Goal: Browse casually: Explore the website without a specific task or goal

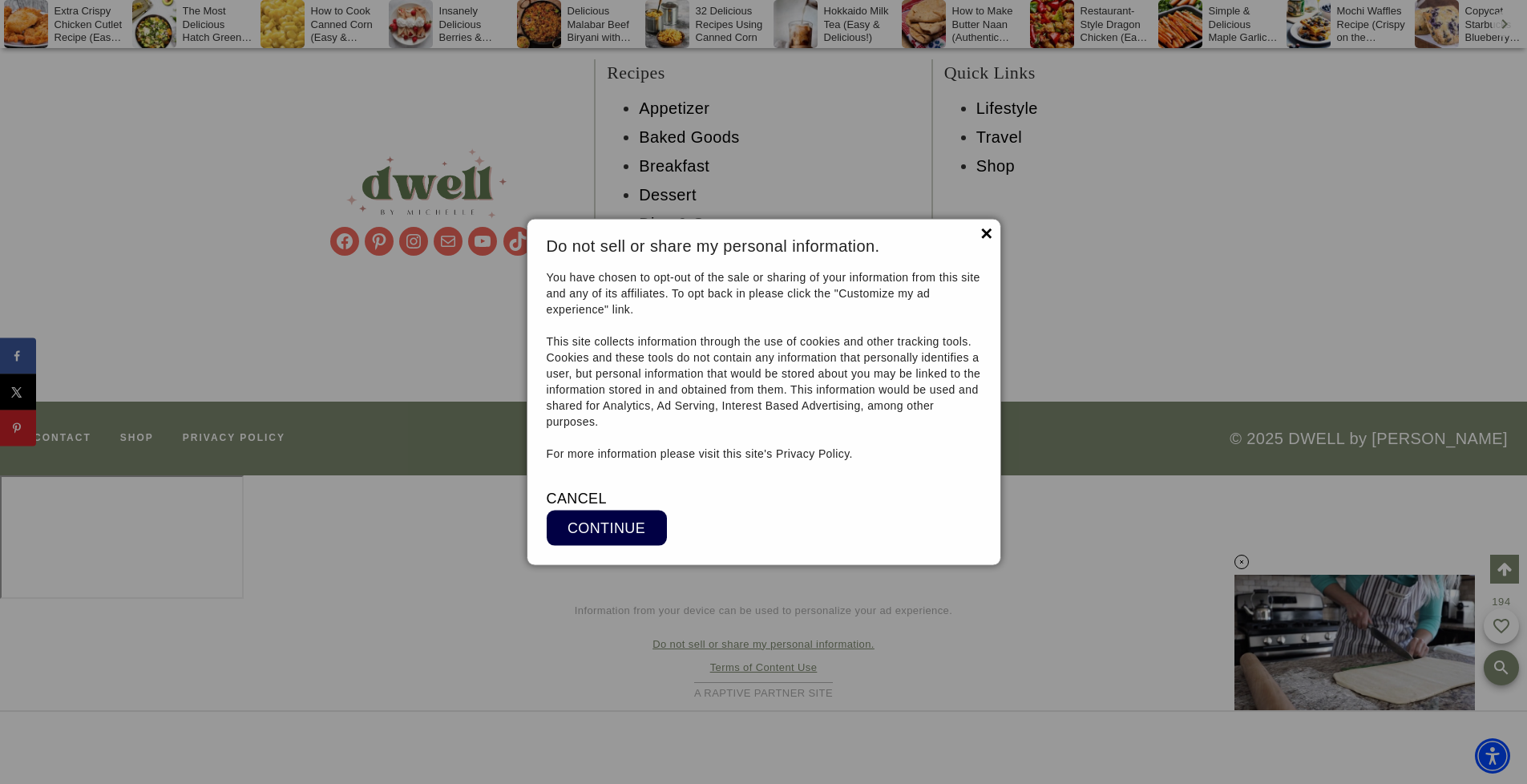
scroll to position [20247, 0]
